Goal: Information Seeking & Learning: Check status

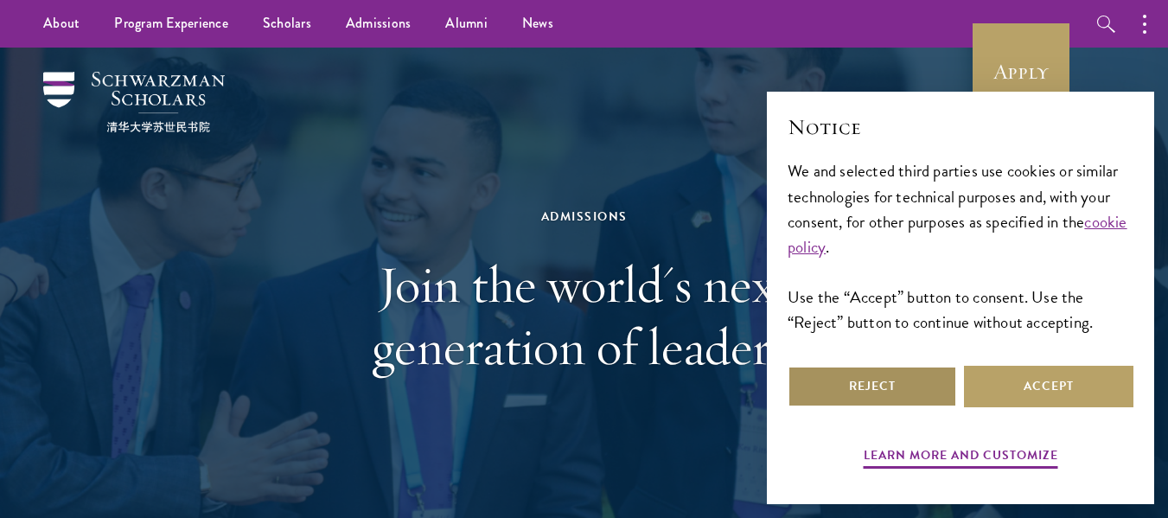
click at [854, 390] on button "Reject" at bounding box center [872, 387] width 169 height 42
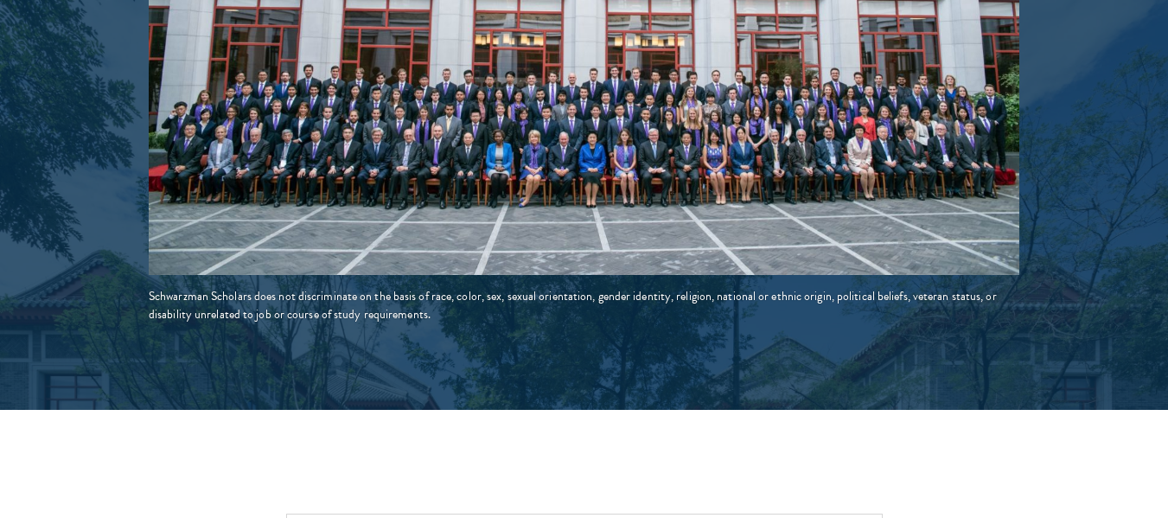
scroll to position [3625, 0]
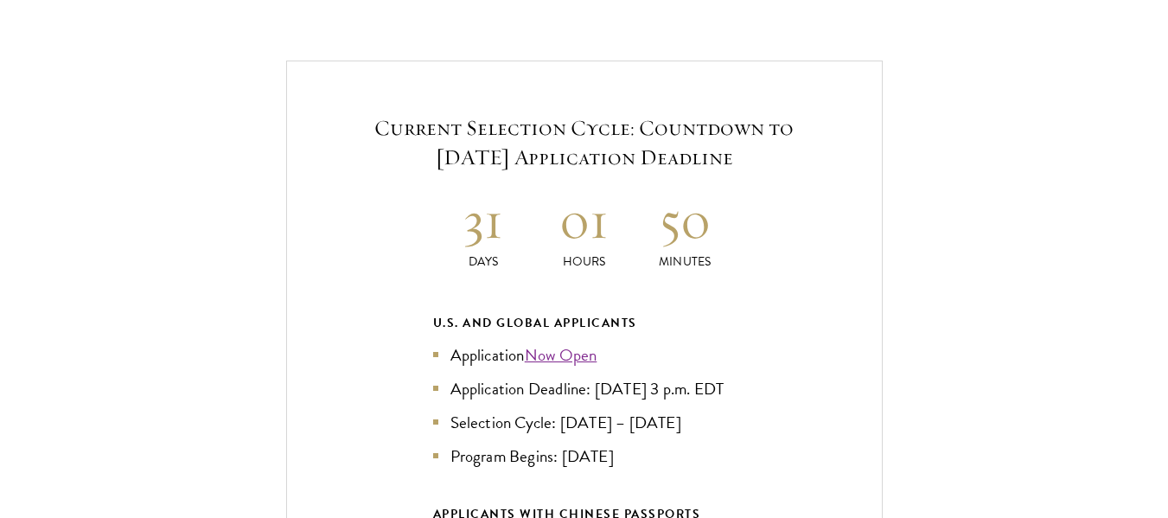
click at [679, 256] on div "Current Selection Cycle: Countdown to [DATE] Application Deadline 31 Days 01 Ho…" at bounding box center [584, 429] width 597 height 736
click at [675, 189] on h2 "50" at bounding box center [685, 220] width 101 height 65
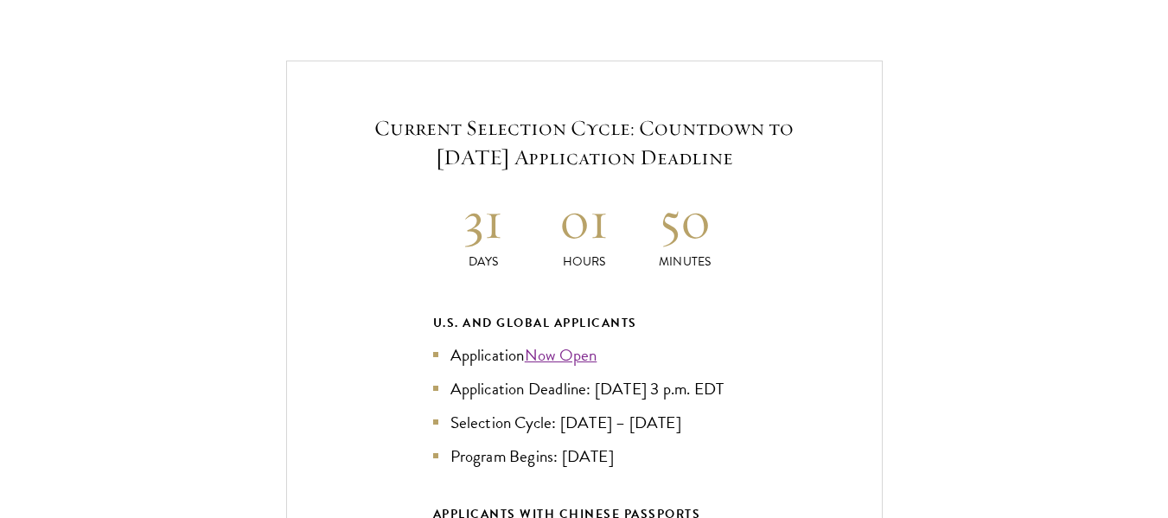
click at [675, 189] on h2 "50" at bounding box center [685, 220] width 101 height 65
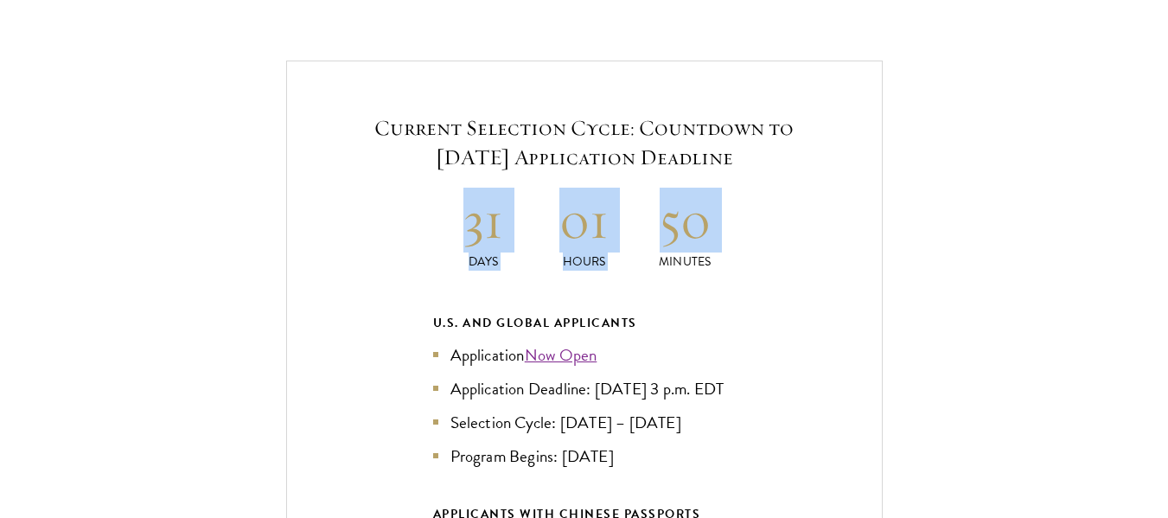
drag, startPoint x: 675, startPoint y: 189, endPoint x: 508, endPoint y: 210, distance: 169.0
click at [508, 210] on div "31 Days 01 Hours 50 Minutes" at bounding box center [584, 229] width 303 height 83
click at [508, 210] on h2 "31" at bounding box center [483, 220] width 101 height 65
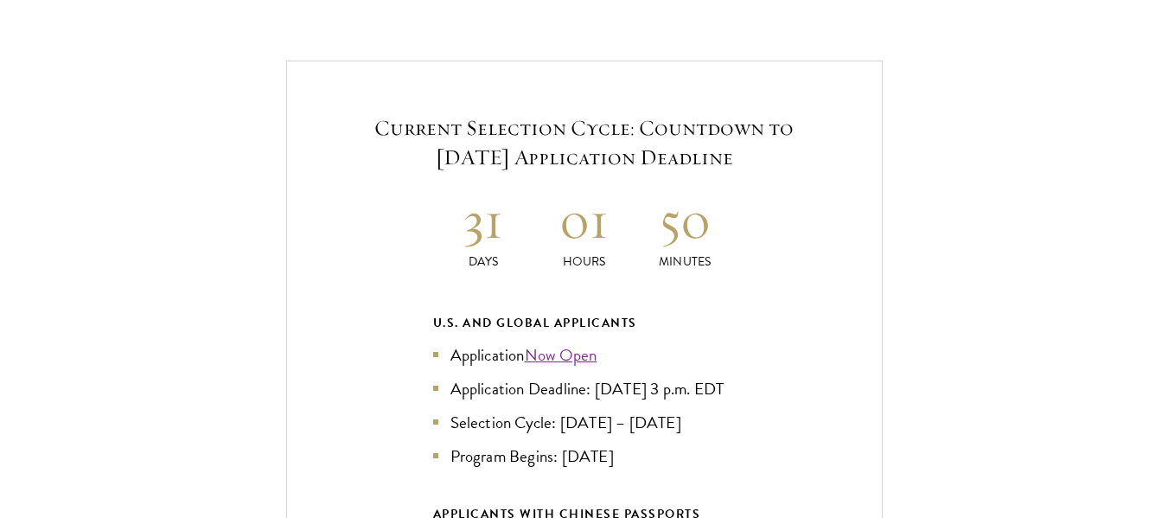
click at [508, 210] on h2 "31" at bounding box center [483, 220] width 101 height 65
